Goal: Task Accomplishment & Management: Use online tool/utility

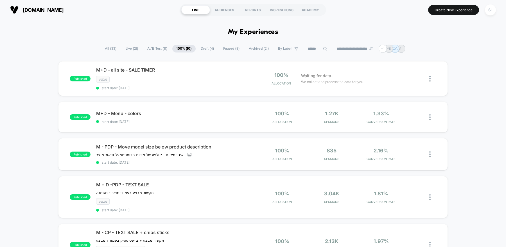
click at [110, 49] on span "All ( 33 )" at bounding box center [111, 49] width 20 height 8
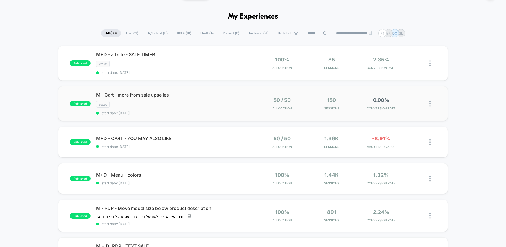
scroll to position [15, 0]
click at [209, 145] on span "start date: [DATE]" at bounding box center [174, 147] width 157 height 4
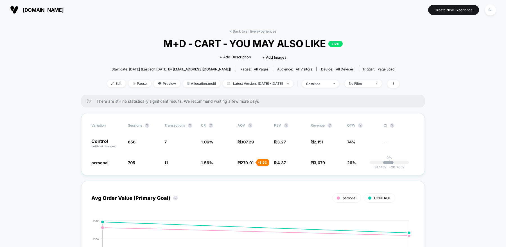
click at [22, 10] on button "[DOMAIN_NAME]" at bounding box center [36, 9] width 57 height 9
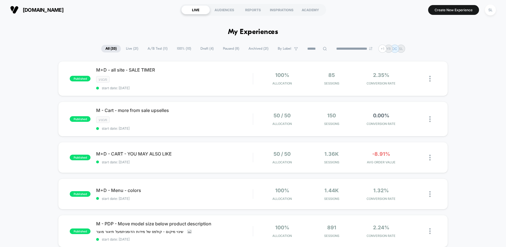
click at [156, 48] on span "A/B Test ( 11 )" at bounding box center [157, 49] width 28 height 8
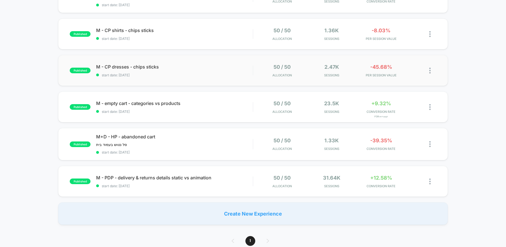
scroll to position [290, 0]
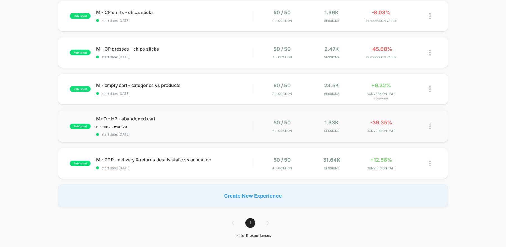
click at [168, 134] on div "published M+D - HP - abandoned cart סל נטוש בעמוד בית ﻿ Click to edit experienc…" at bounding box center [253, 126] width 390 height 32
